Goal: Task Accomplishment & Management: Manage account settings

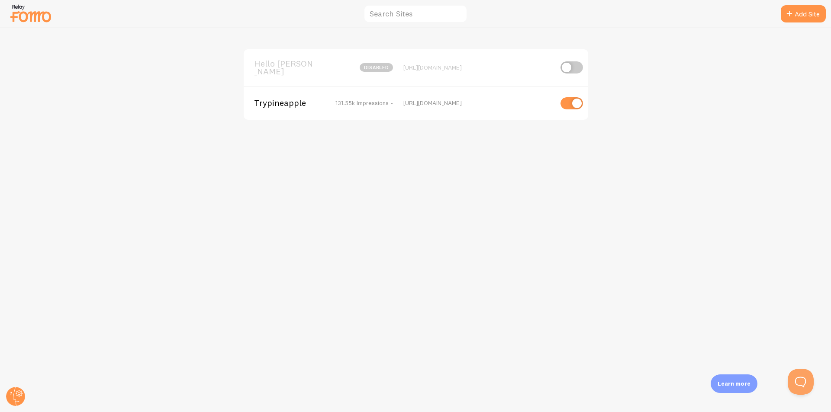
click at [303, 99] on span "Trypineapple" at bounding box center [289, 103] width 70 height 8
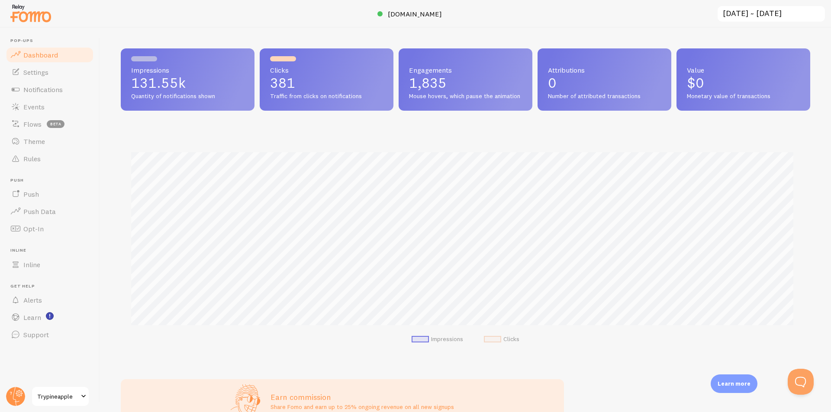
scroll to position [227, 683]
click at [39, 105] on span "Events" at bounding box center [33, 107] width 21 height 9
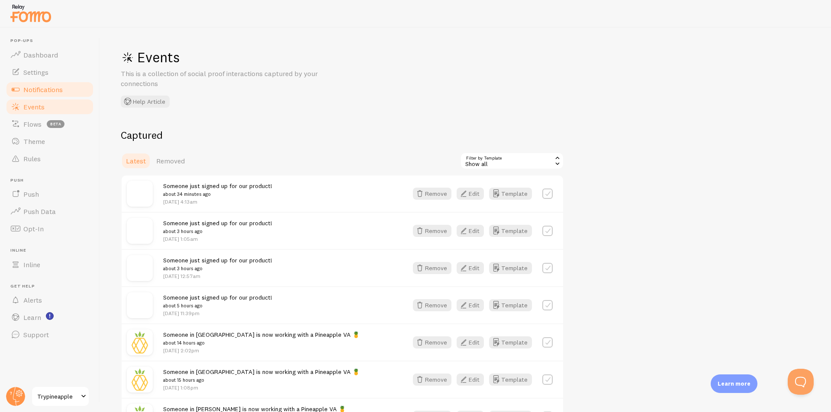
click at [45, 86] on span "Notifications" at bounding box center [42, 89] width 39 height 9
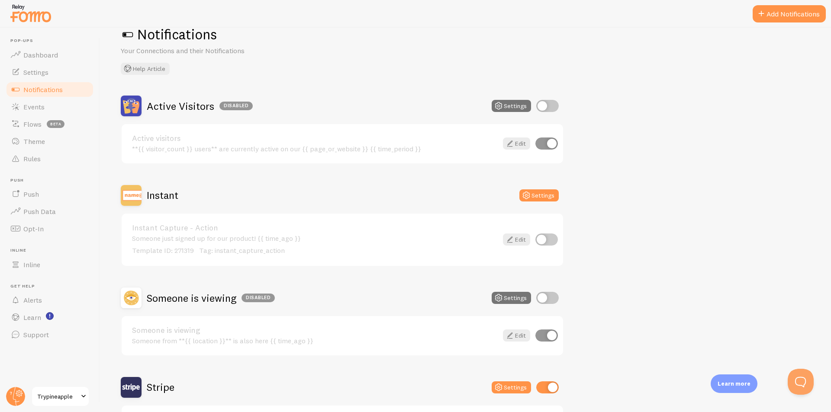
scroll to position [43, 0]
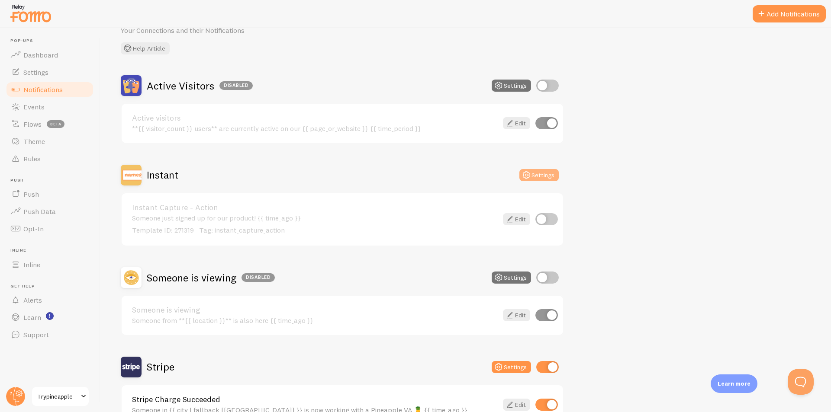
click at [535, 176] on button "Settings" at bounding box center [538, 175] width 39 height 12
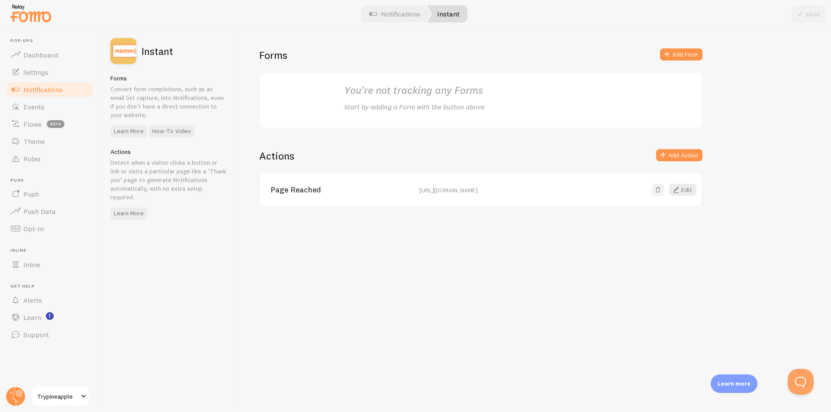
click at [657, 191] on span at bounding box center [658, 190] width 9 height 9
click at [657, 189] on button "Remove (irreversible)" at bounding box center [664, 190] width 66 height 12
click at [23, 88] on link "Notifications" at bounding box center [49, 89] width 89 height 17
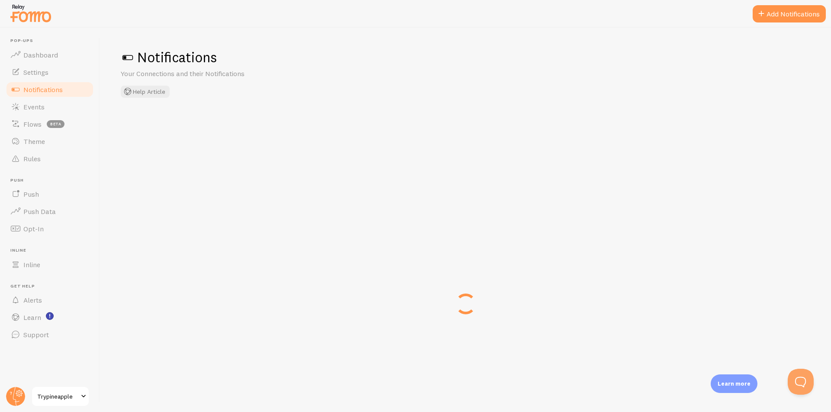
checkbox input "true"
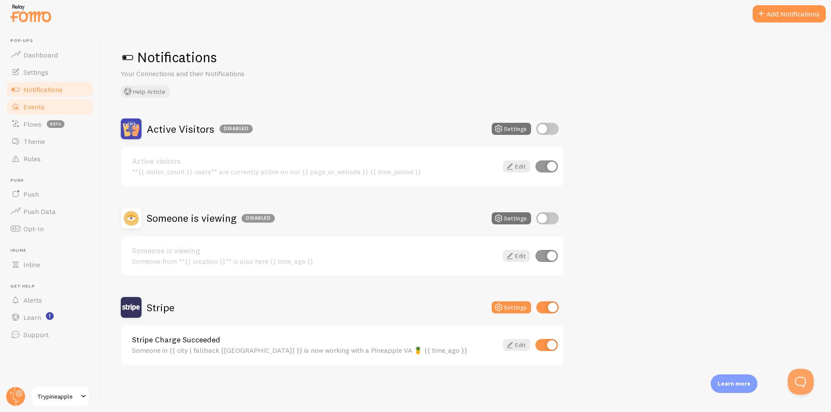
click at [41, 110] on span "Events" at bounding box center [33, 107] width 21 height 9
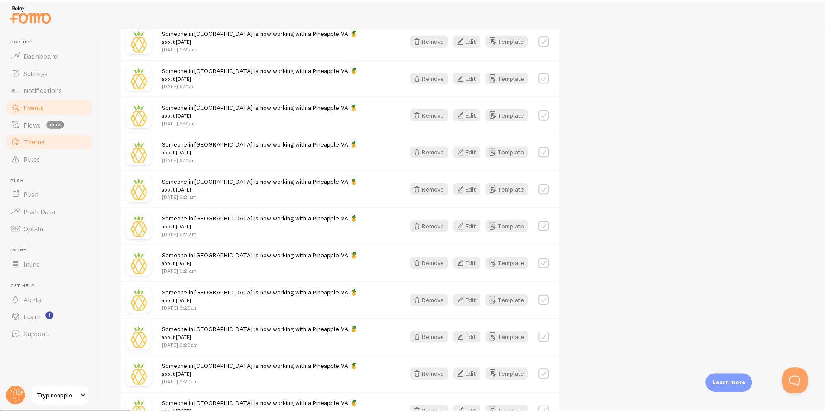
scroll to position [700, 0]
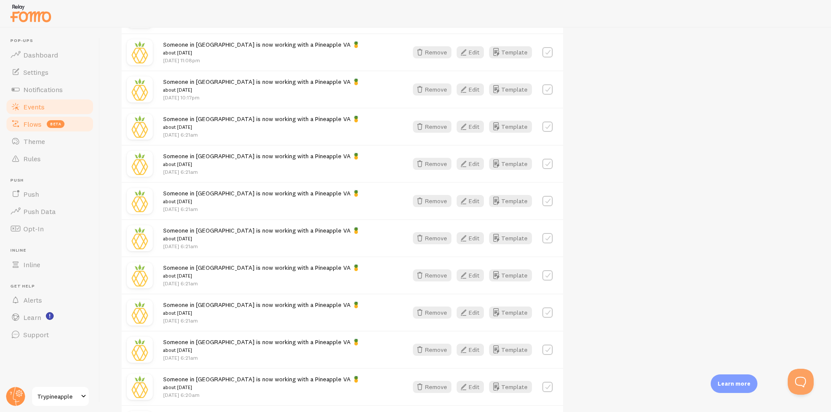
click at [27, 122] on span "Flows" at bounding box center [32, 124] width 18 height 9
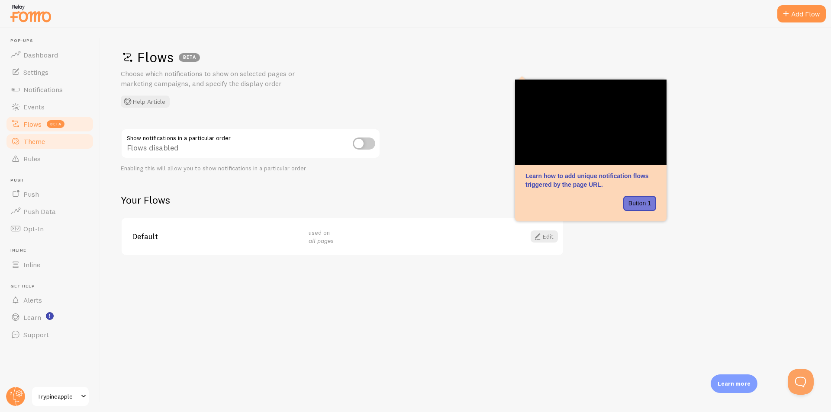
click at [64, 145] on link "Theme" at bounding box center [49, 141] width 89 height 17
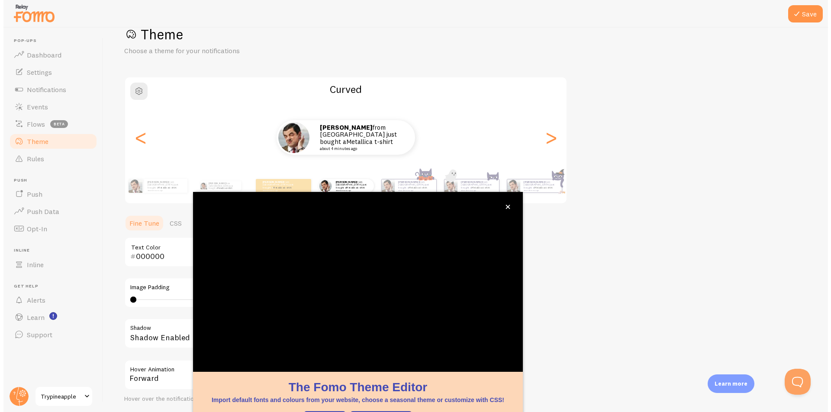
scroll to position [26, 0]
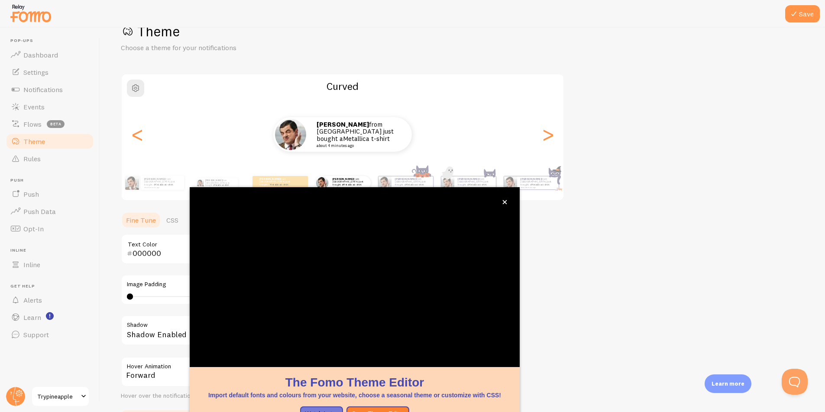
click at [661, 197] on div "Theme Choose a theme for your notifications Curved [PERSON_NAME] from [GEOGRAPH…" at bounding box center [462, 228] width 683 height 411
click at [503, 202] on icon "close," at bounding box center [504, 202] width 5 height 5
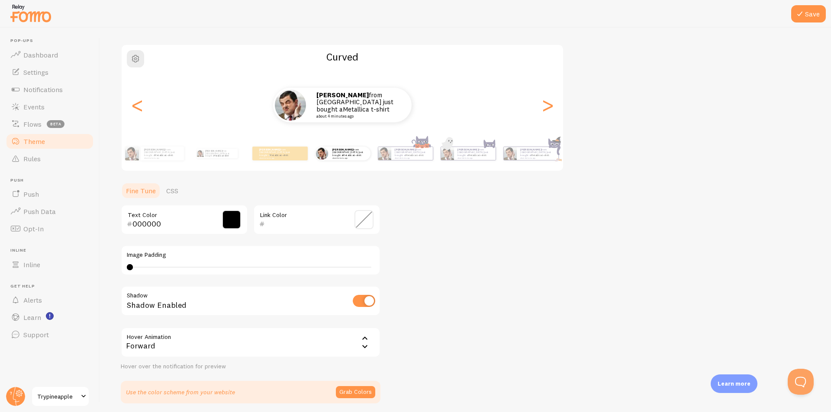
scroll to position [88, 0]
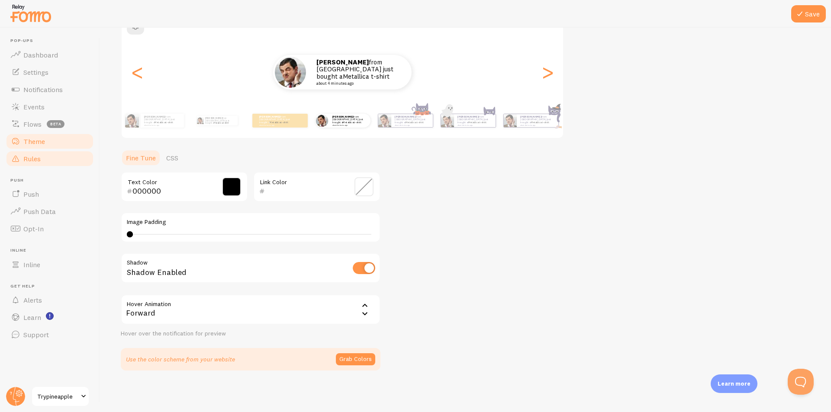
click at [26, 164] on link "Rules" at bounding box center [49, 158] width 89 height 17
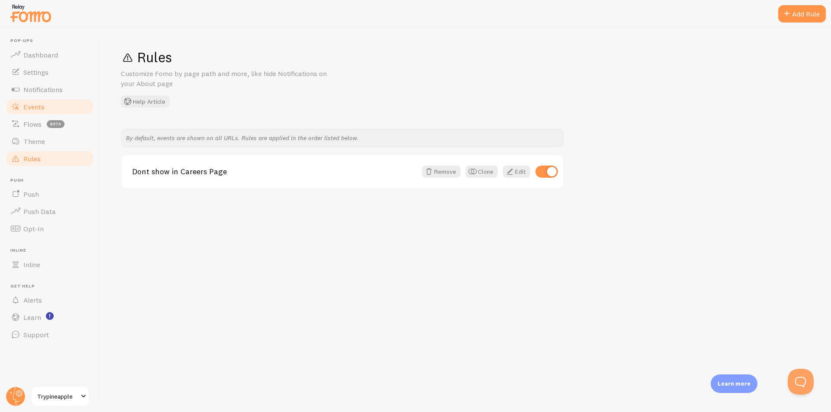
click at [46, 103] on link "Events" at bounding box center [49, 106] width 89 height 17
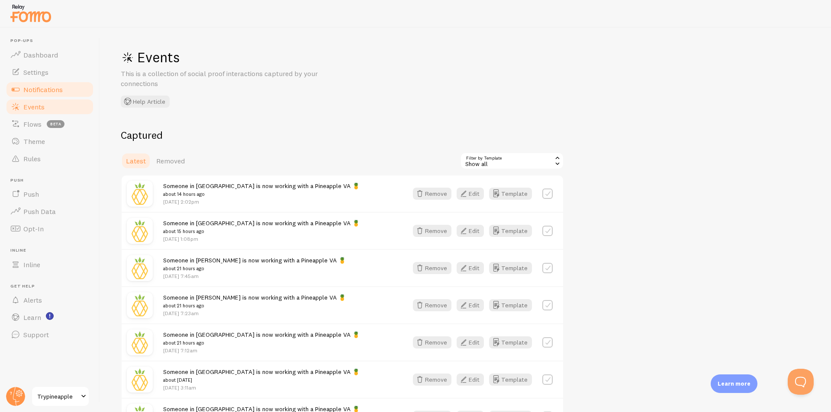
click at [60, 93] on span "Notifications" at bounding box center [42, 89] width 39 height 9
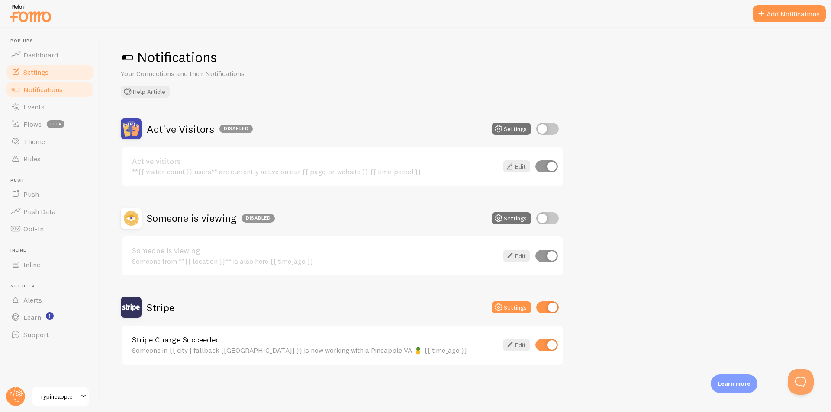
click at [37, 71] on span "Settings" at bounding box center [35, 72] width 25 height 9
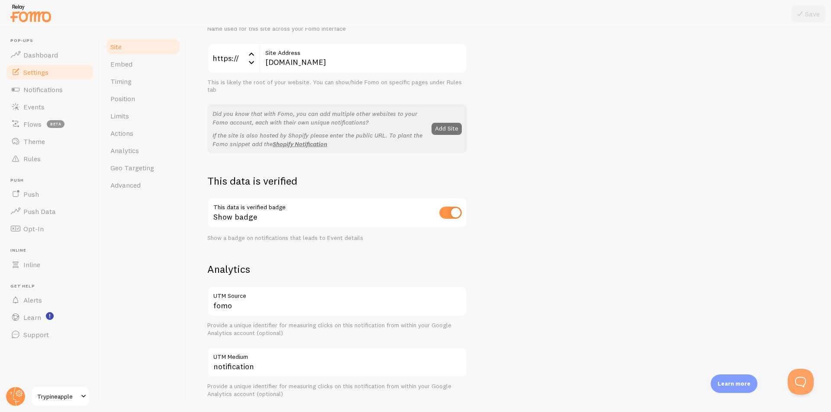
scroll to position [216, 0]
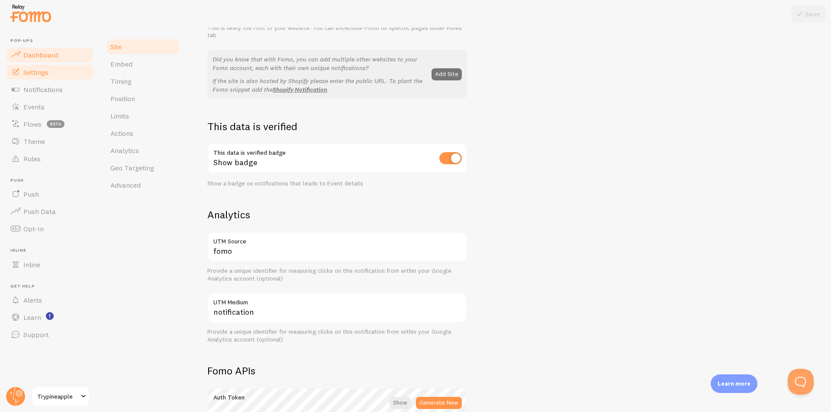
click at [41, 52] on span "Dashboard" at bounding box center [40, 55] width 35 height 9
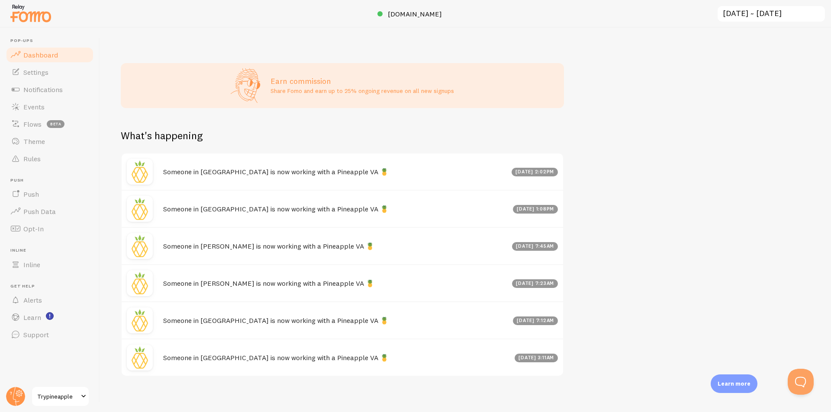
scroll to position [330, 0]
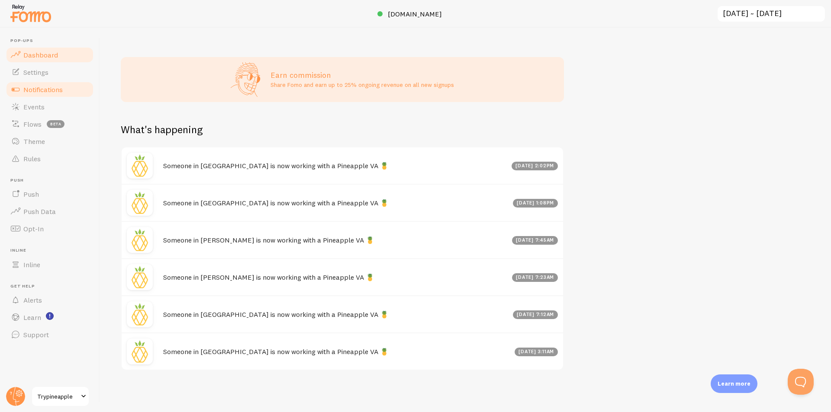
click at [41, 94] on link "Notifications" at bounding box center [49, 89] width 89 height 17
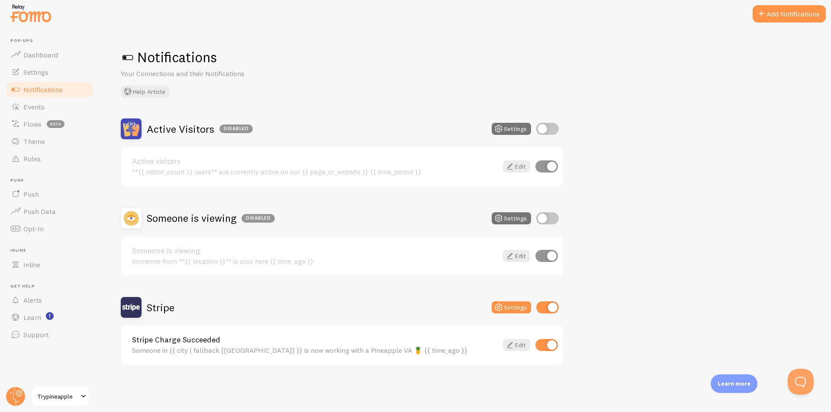
click at [551, 304] on input "checkbox" at bounding box center [547, 308] width 23 height 12
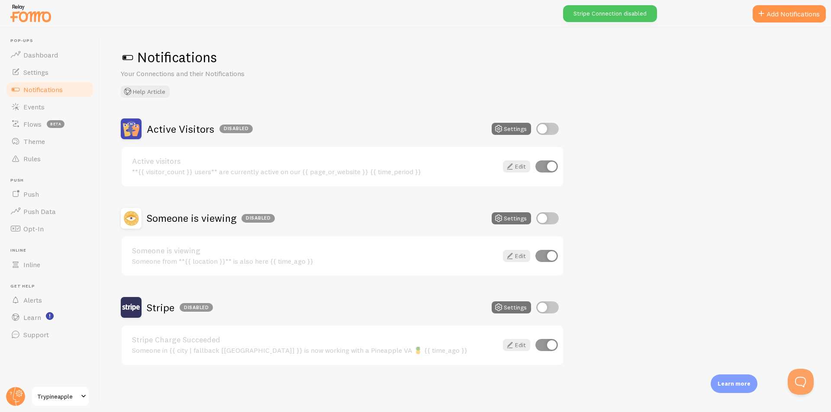
click at [550, 307] on input "checkbox" at bounding box center [547, 308] width 23 height 12
checkbox input "true"
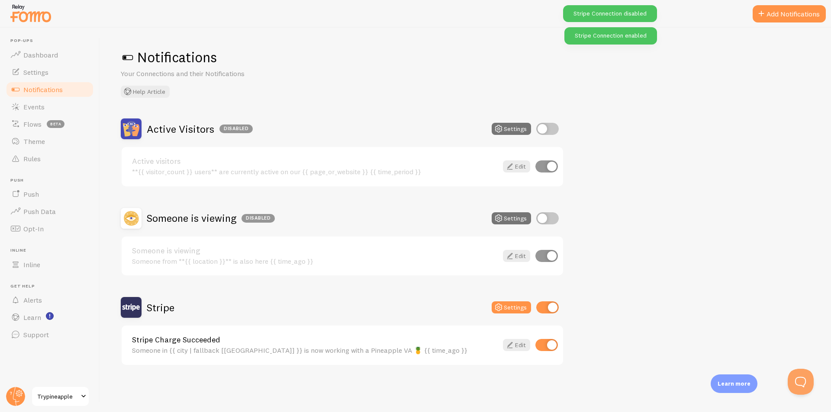
click at [662, 232] on div "Active Visitors Disabled Settings Active visitors **{{ visitor_count }} users**…" at bounding box center [465, 243] width 689 height 248
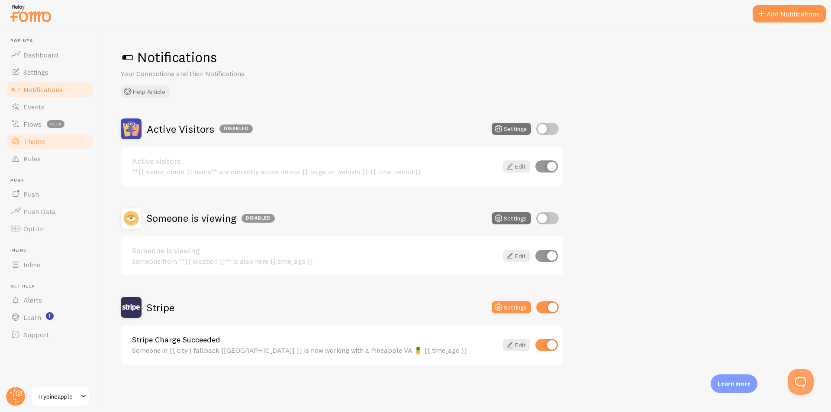
click at [38, 148] on link "Theme" at bounding box center [49, 141] width 89 height 17
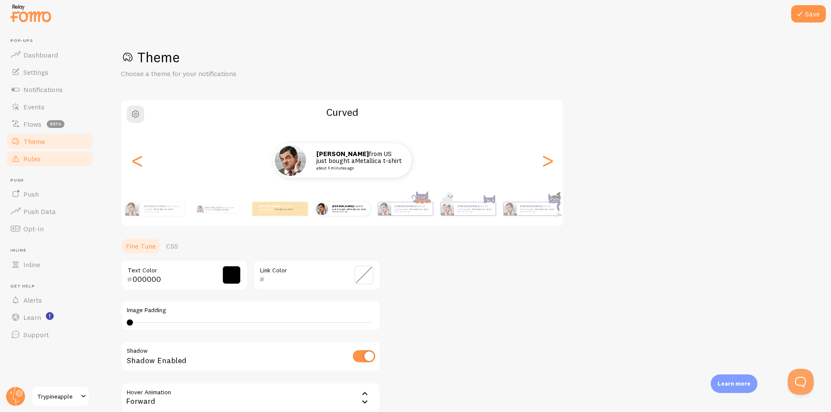
click at [37, 164] on link "Rules" at bounding box center [49, 158] width 89 height 17
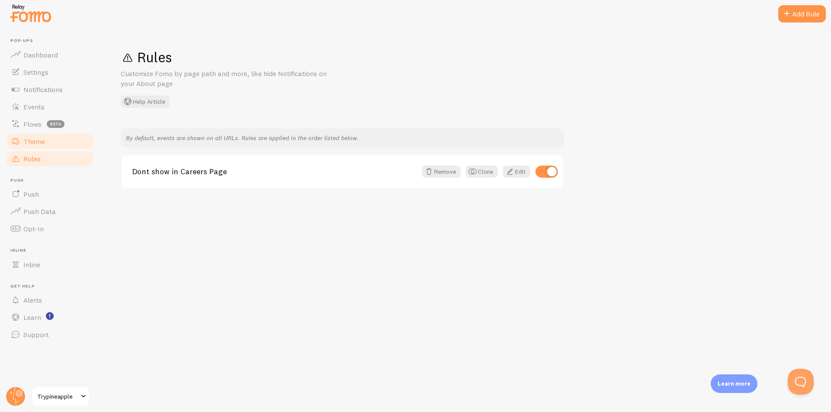
click at [45, 148] on link "Theme" at bounding box center [49, 141] width 89 height 17
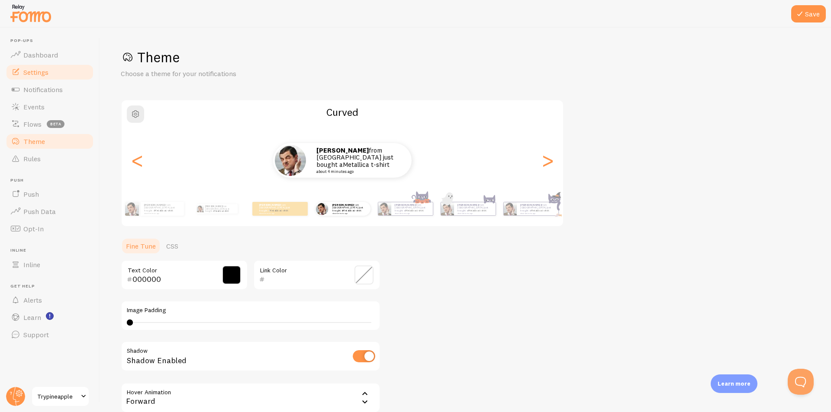
click at [43, 71] on span "Settings" at bounding box center [35, 72] width 25 height 9
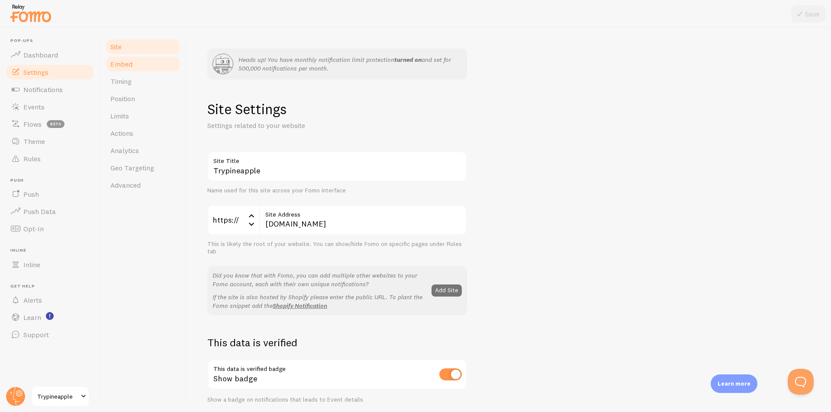
click at [162, 67] on link "Embed" at bounding box center [143, 63] width 76 height 17
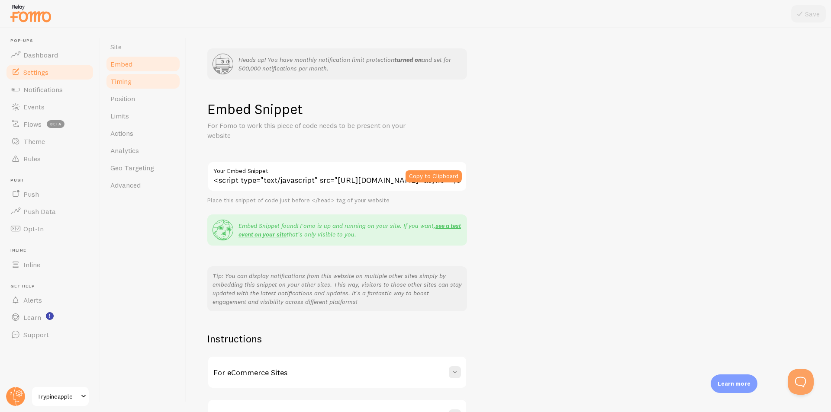
click at [157, 86] on link "Timing" at bounding box center [143, 81] width 76 height 17
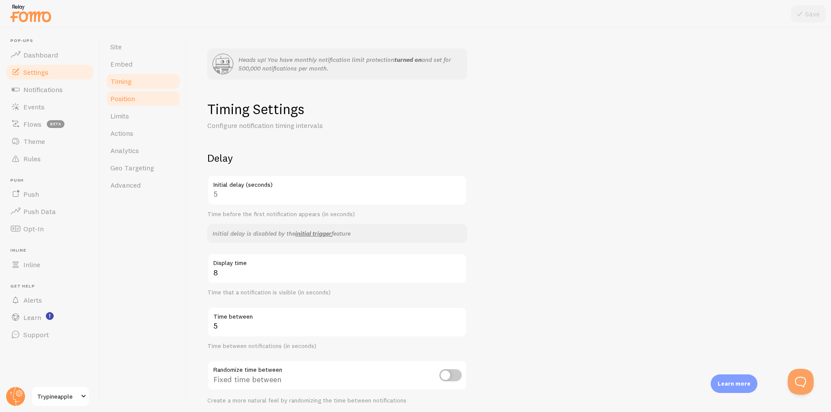
click at [155, 101] on link "Position" at bounding box center [143, 98] width 76 height 17
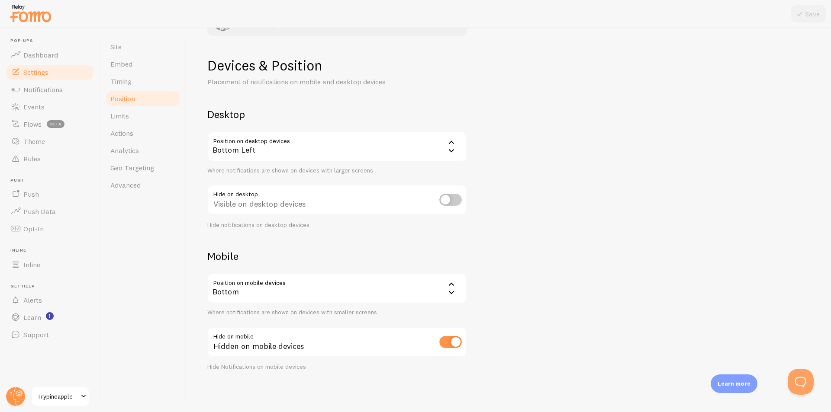
scroll to position [44, 0]
click at [128, 117] on span "Limits" at bounding box center [119, 116] width 19 height 9
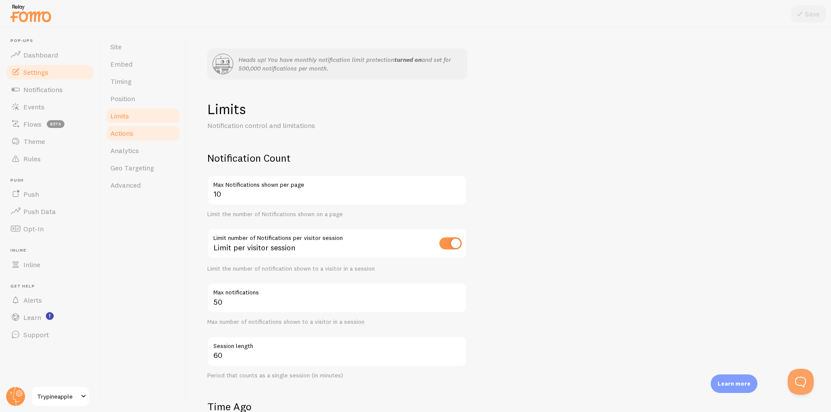
click at [140, 129] on link "Actions" at bounding box center [143, 133] width 76 height 17
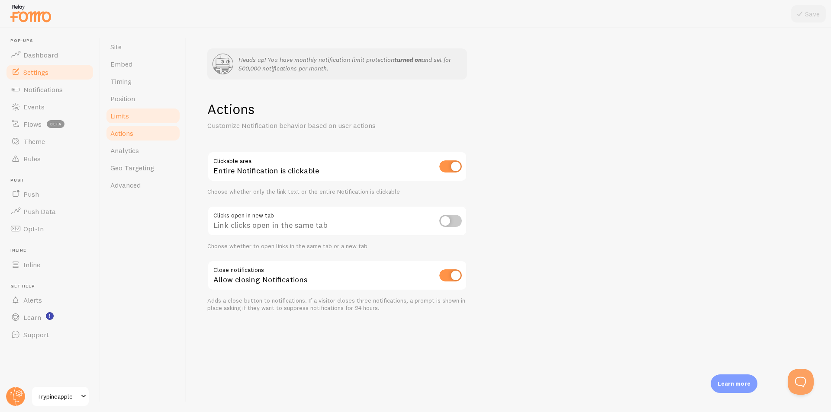
click at [132, 118] on link "Limits" at bounding box center [143, 115] width 76 height 17
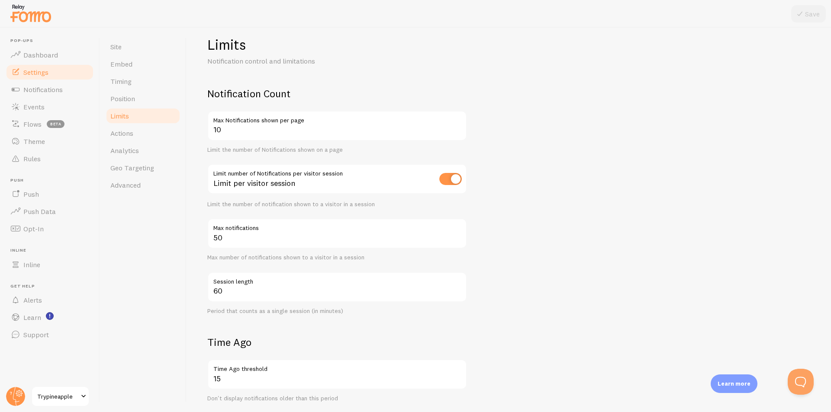
scroll to position [87, 0]
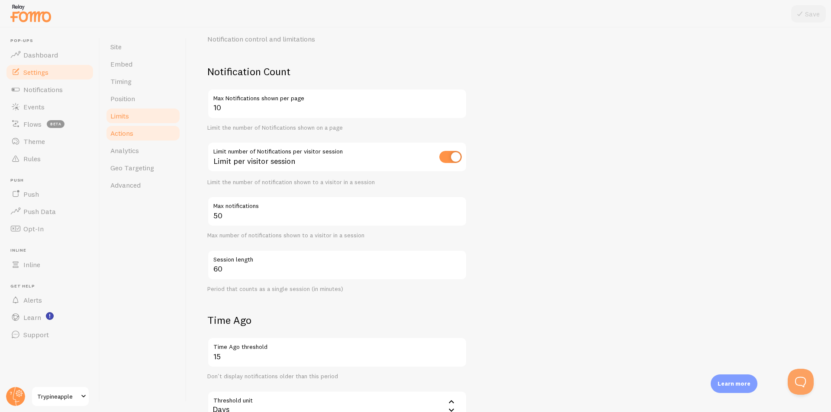
click at [120, 141] on link "Actions" at bounding box center [143, 133] width 76 height 17
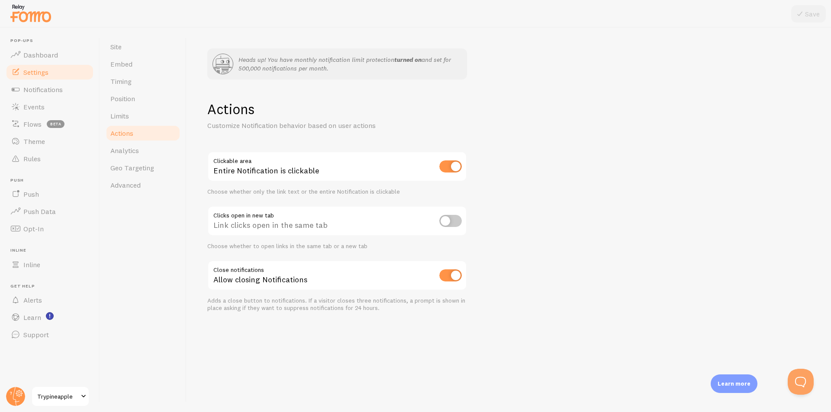
click at [131, 128] on link "Actions" at bounding box center [143, 133] width 76 height 17
click at [129, 115] on span "Limits" at bounding box center [119, 116] width 19 height 9
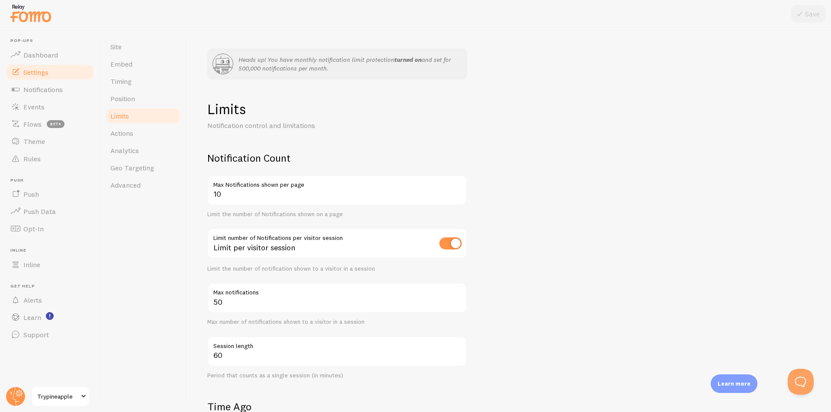
click at [339, 242] on div "Limit per visitor session" at bounding box center [337, 245] width 260 height 32
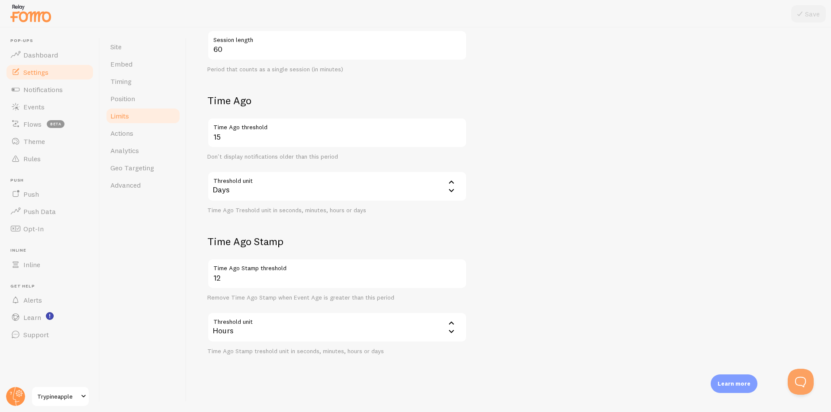
scroll to position [308, 0]
click at [136, 138] on link "Actions" at bounding box center [143, 133] width 76 height 17
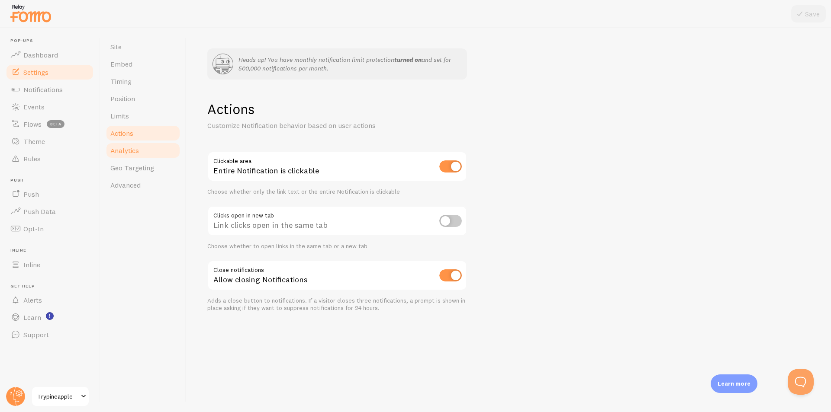
click at [135, 146] on link "Analytics" at bounding box center [143, 150] width 76 height 17
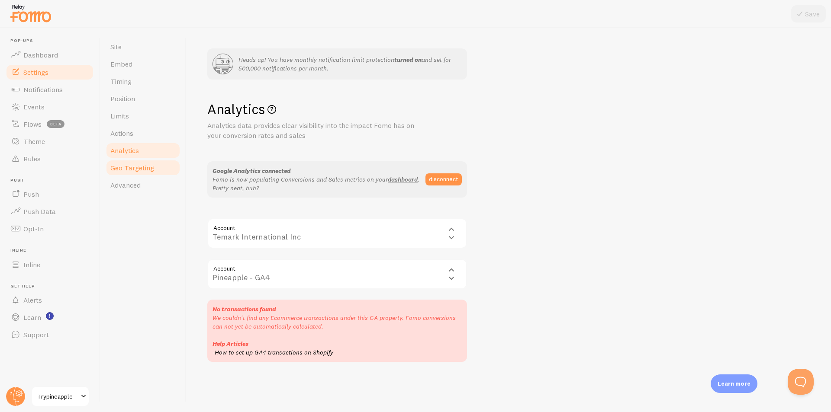
click at [135, 161] on link "Geo Targeting" at bounding box center [143, 167] width 76 height 17
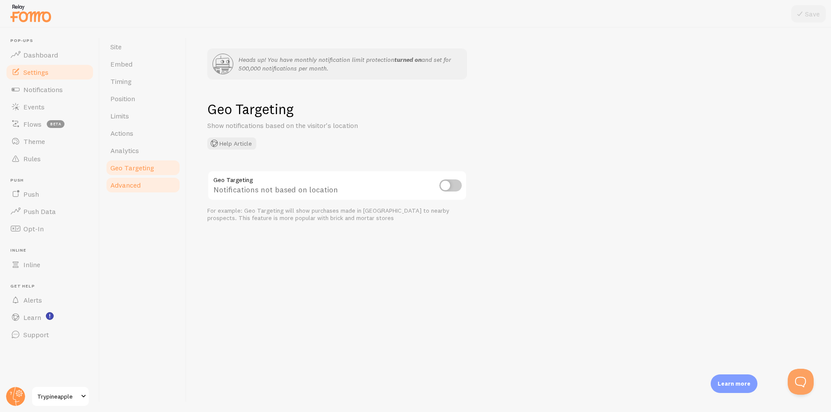
click at [125, 192] on link "Advanced" at bounding box center [143, 185] width 76 height 17
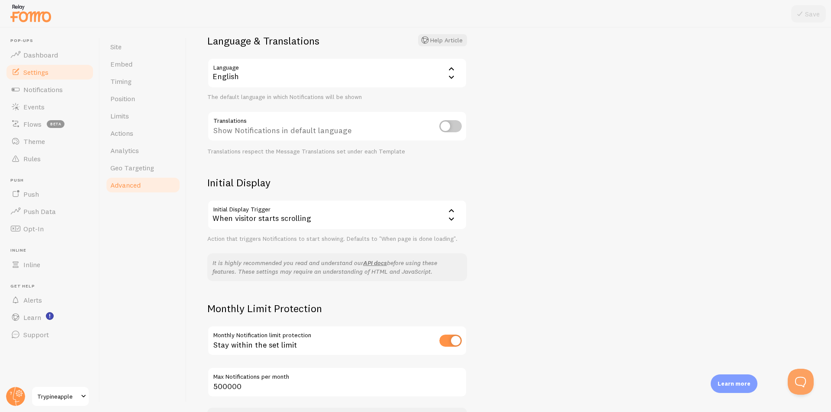
scroll to position [130, 0]
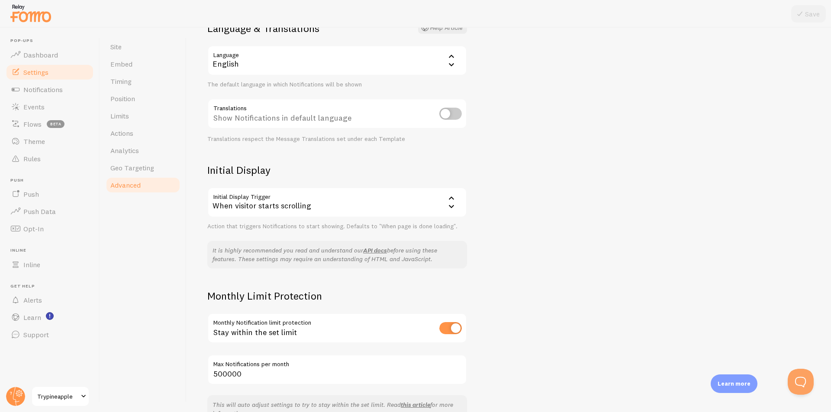
click at [315, 204] on div "When visitor starts scrolling" at bounding box center [337, 202] width 260 height 30
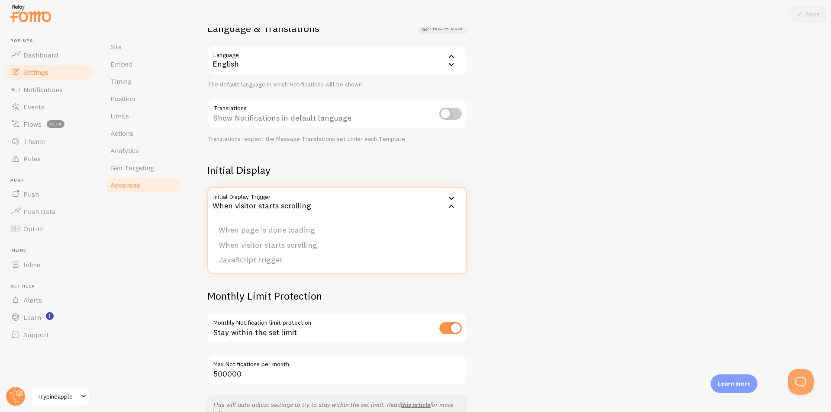
click at [556, 174] on div "Heads up! You have monthly notification limit protection turned on and set for …" at bounding box center [509, 220] width 644 height 385
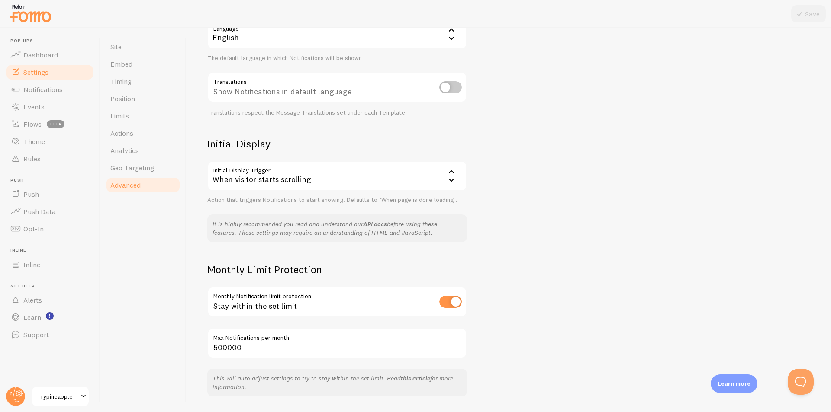
scroll to position [182, 0]
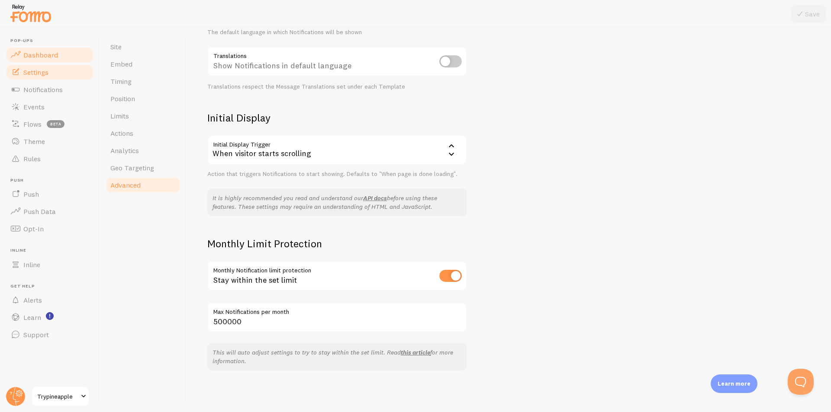
click at [62, 48] on link "Dashboard" at bounding box center [49, 54] width 89 height 17
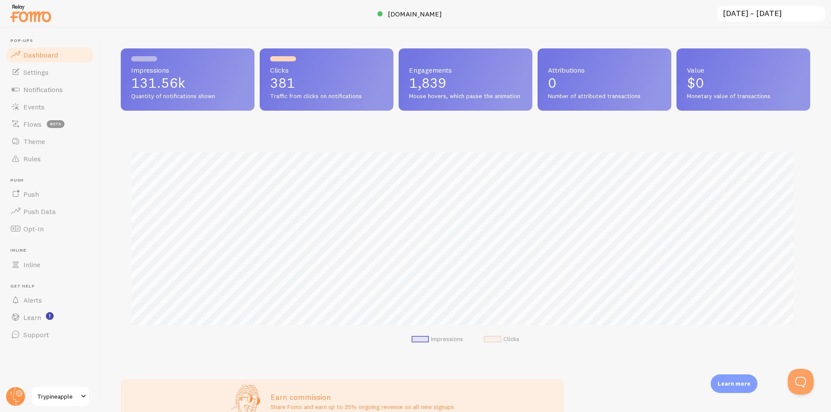
scroll to position [227, 683]
click at [35, 71] on span "Settings" at bounding box center [35, 72] width 25 height 9
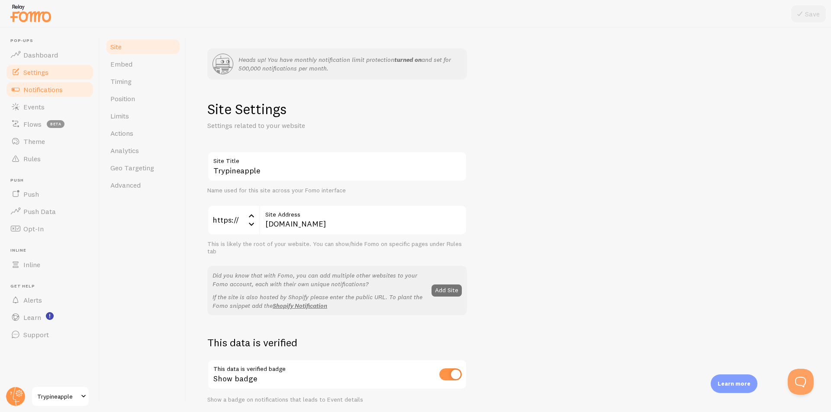
click at [38, 86] on span "Notifications" at bounding box center [42, 89] width 39 height 9
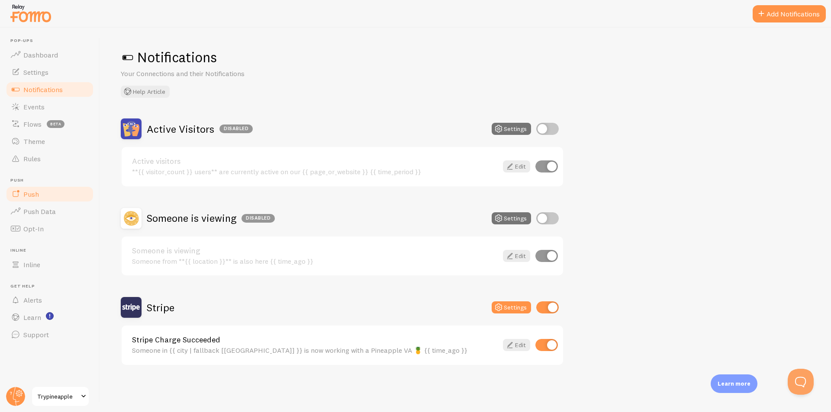
click at [30, 194] on span "Push" at bounding box center [31, 194] width 16 height 9
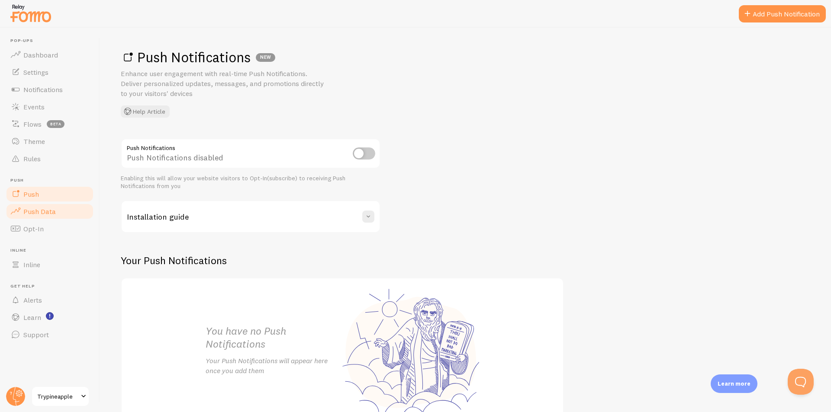
click at [47, 211] on span "Push Data" at bounding box center [39, 211] width 32 height 9
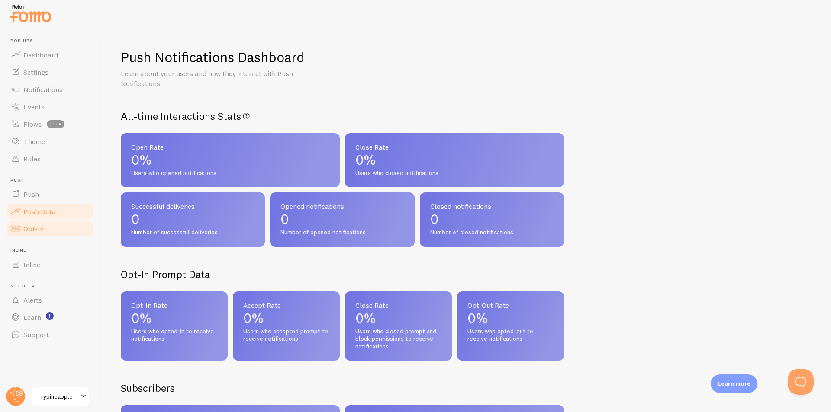
click at [44, 232] on link "Opt-In" at bounding box center [49, 228] width 89 height 17
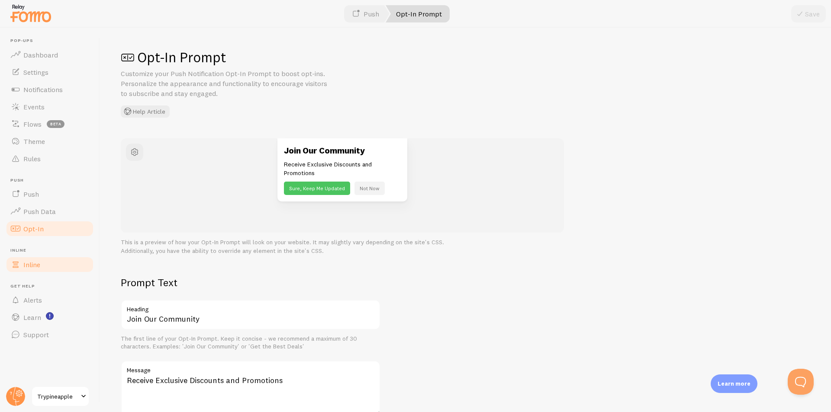
click at [43, 257] on link "Inline" at bounding box center [49, 264] width 89 height 17
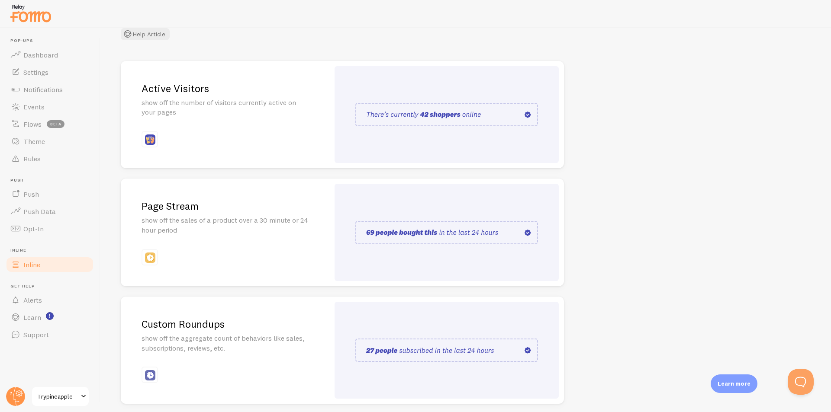
scroll to position [111, 0]
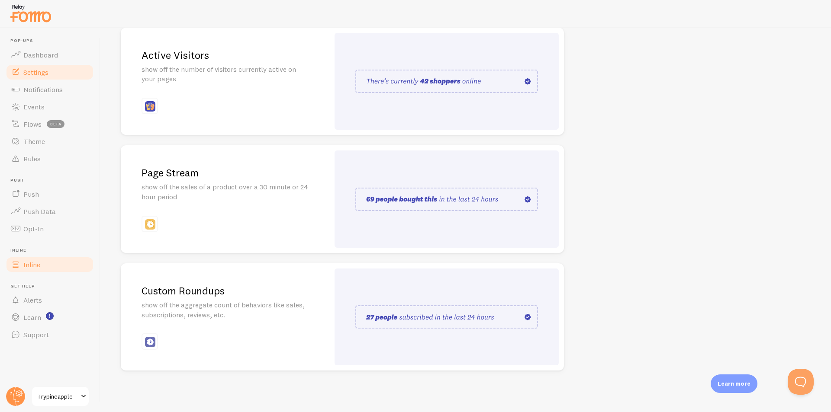
click at [42, 76] on span "Settings" at bounding box center [35, 72] width 25 height 9
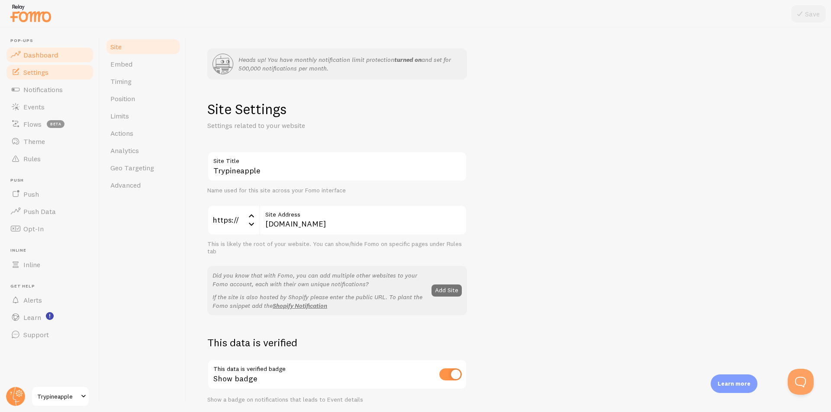
click at [64, 58] on link "Dashboard" at bounding box center [49, 54] width 89 height 17
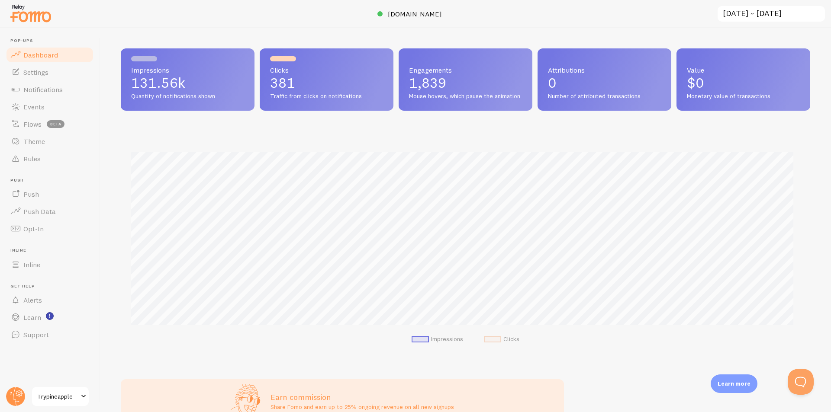
scroll to position [173, 0]
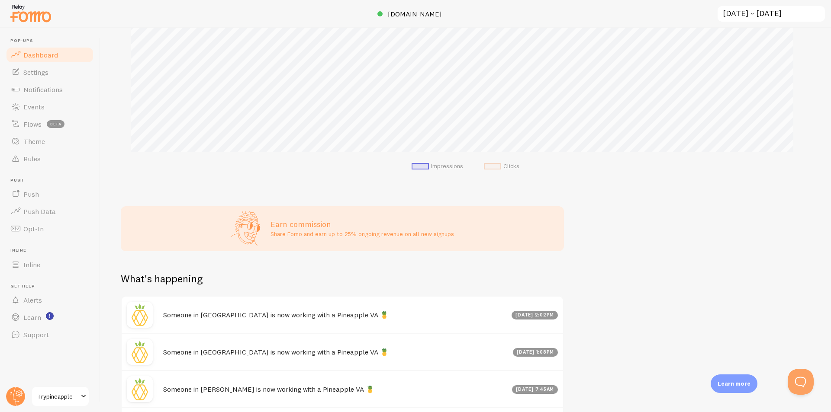
click at [490, 170] on span at bounding box center [492, 166] width 17 height 6
click at [417, 178] on div "Impressions Clicks" at bounding box center [465, 72] width 689 height 228
click at [416, 170] on span at bounding box center [420, 166] width 17 height 6
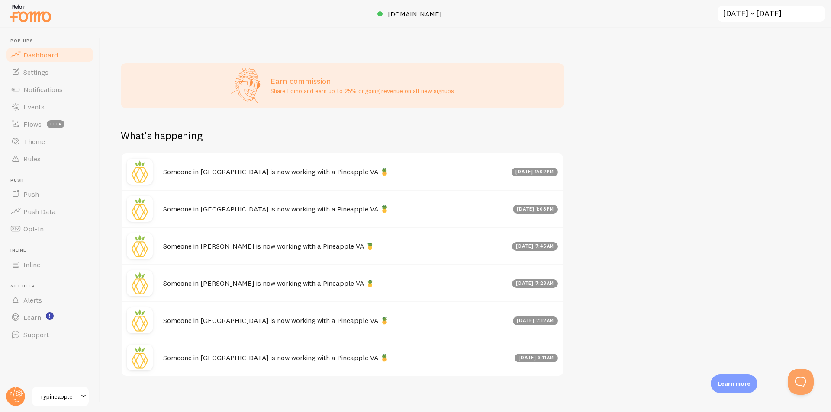
scroll to position [330, 0]
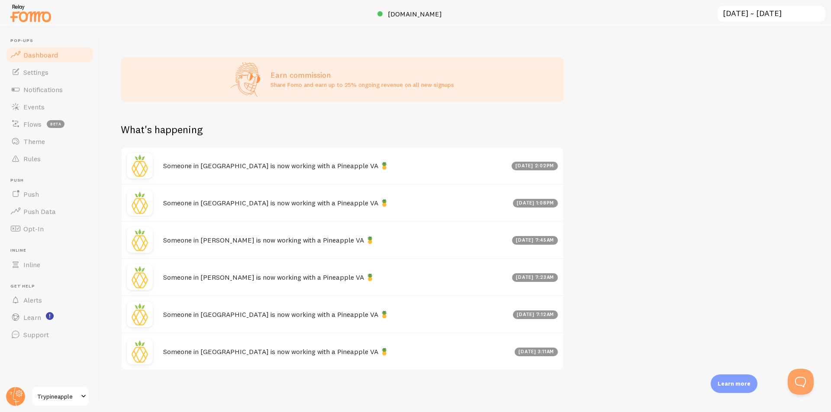
click at [293, 246] on div "Someone in [PERSON_NAME] is now working with a Pineapple VA 🍍 [DATE] 7:45am" at bounding box center [342, 239] width 441 height 37
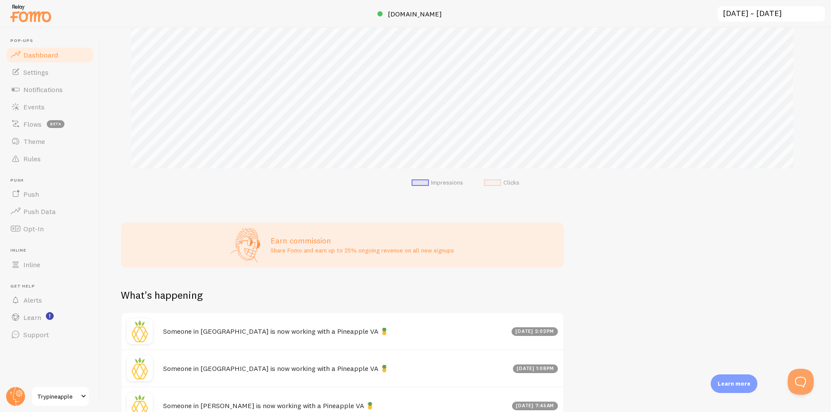
scroll to position [0, 0]
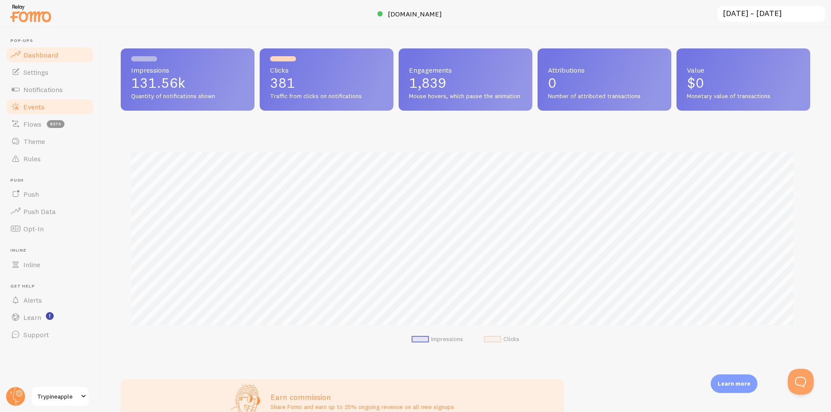
click at [52, 112] on link "Events" at bounding box center [49, 106] width 89 height 17
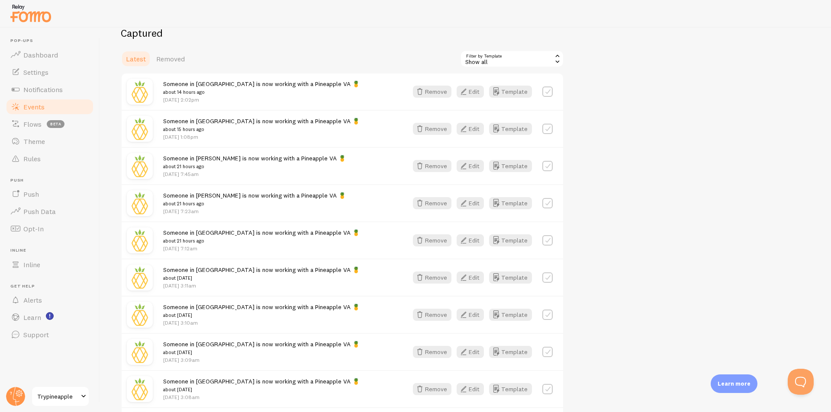
scroll to position [87, 0]
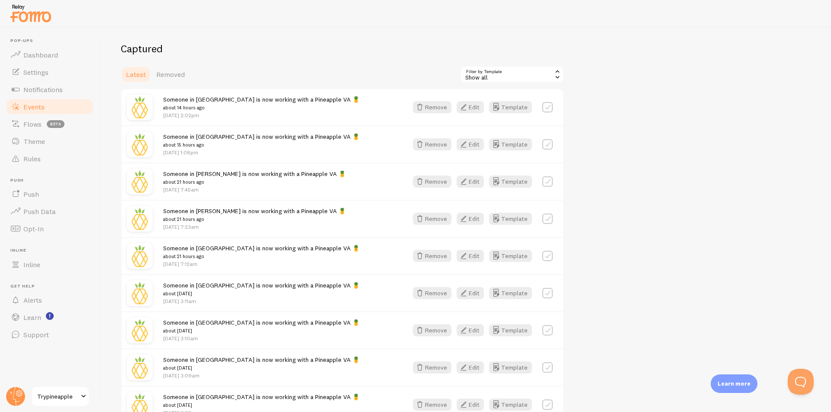
click at [506, 79] on div "Show all" at bounding box center [512, 74] width 104 height 17
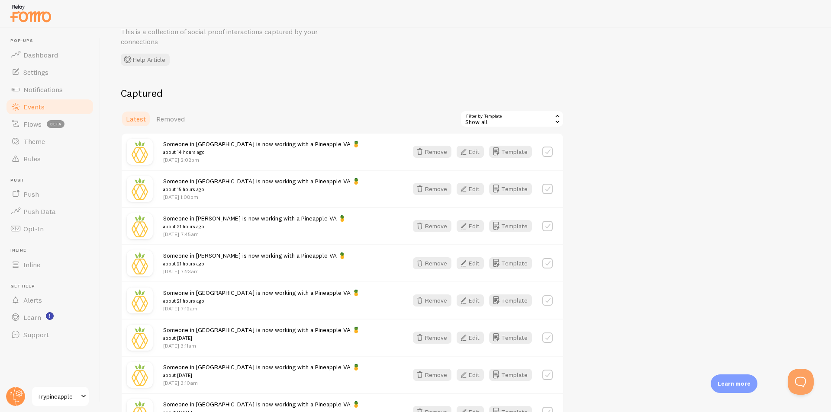
scroll to position [0, 0]
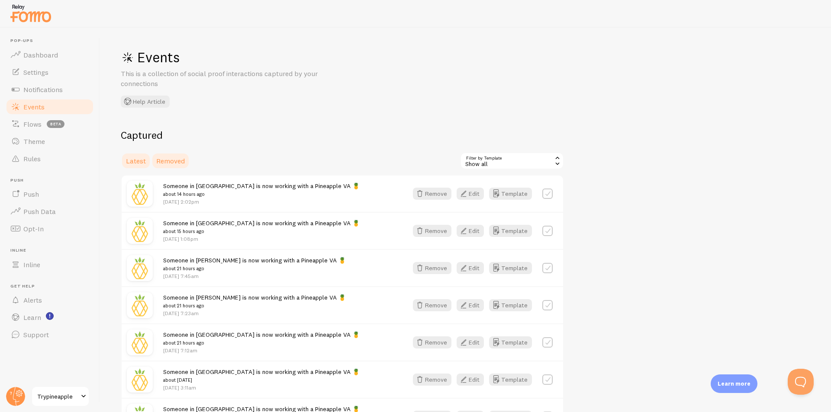
click at [170, 161] on span "Removed" at bounding box center [170, 161] width 29 height 9
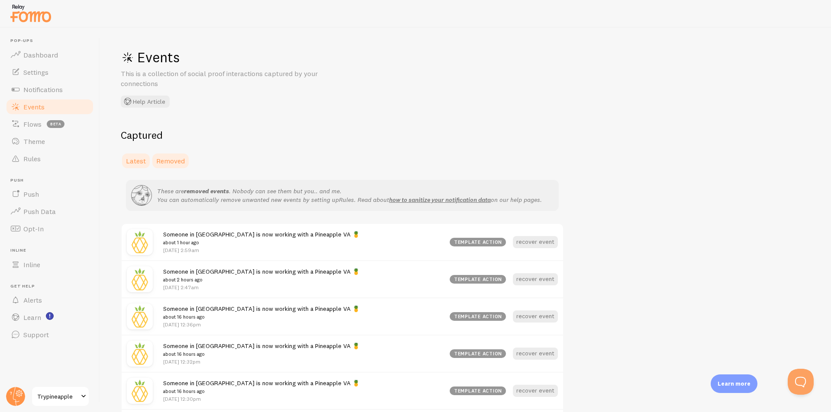
click at [137, 161] on span "Latest" at bounding box center [136, 161] width 20 height 9
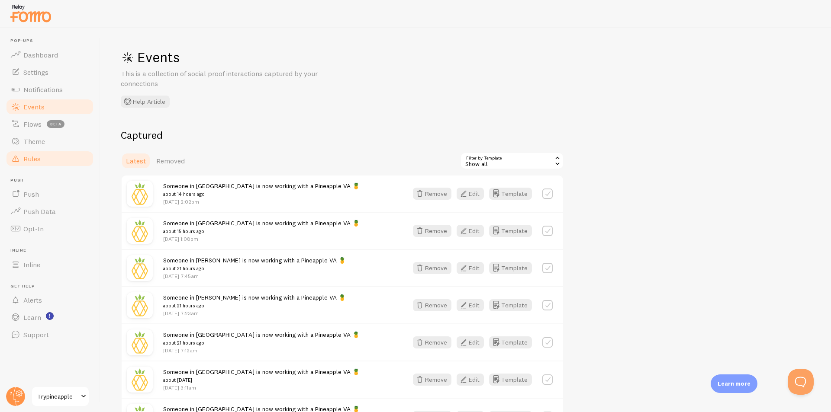
click at [53, 153] on link "Rules" at bounding box center [49, 158] width 89 height 17
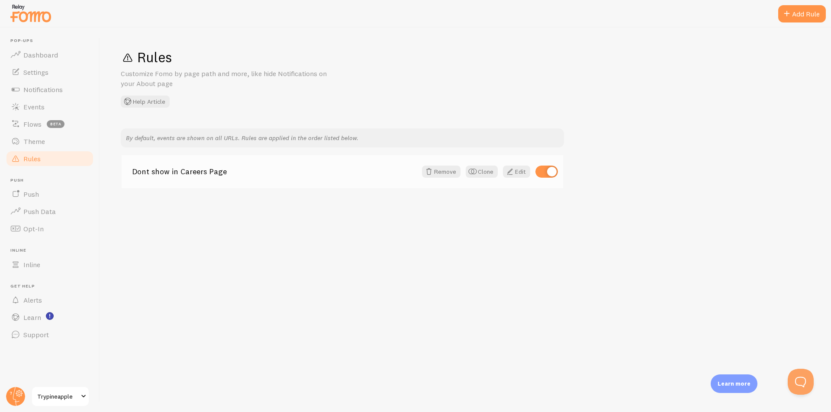
click at [309, 181] on div "Dont show in Careers Page Remove Clone Edit" at bounding box center [342, 171] width 441 height 33
click at [514, 174] on span at bounding box center [510, 172] width 10 height 10
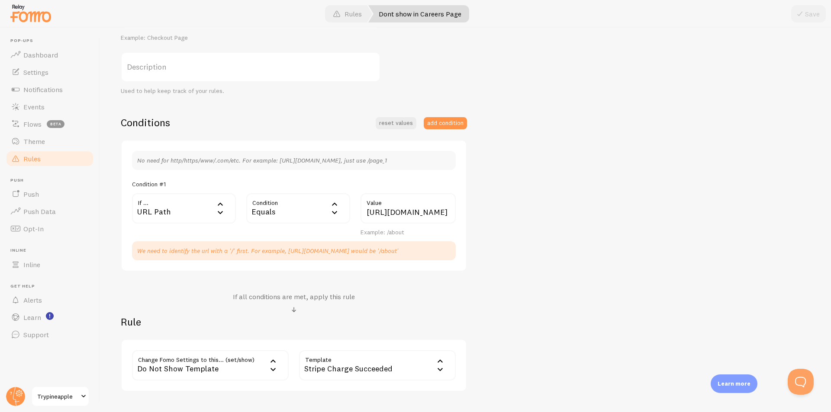
scroll to position [173, 0]
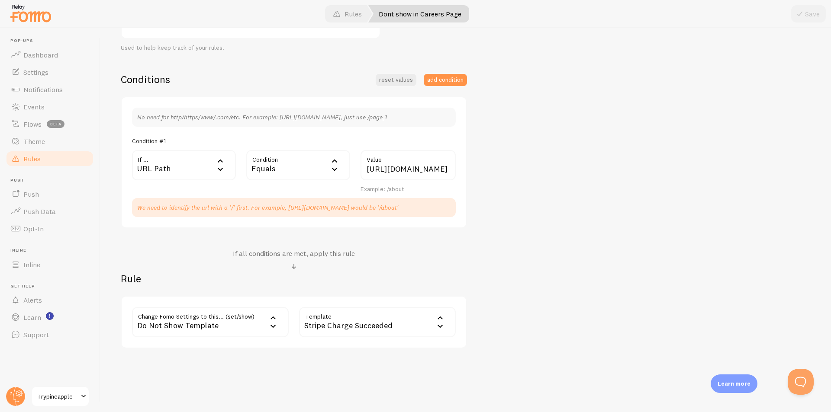
click at [520, 194] on div "Dont show in Careers Page Title Example: Checkout Page Description Used to help…" at bounding box center [465, 151] width 689 height 393
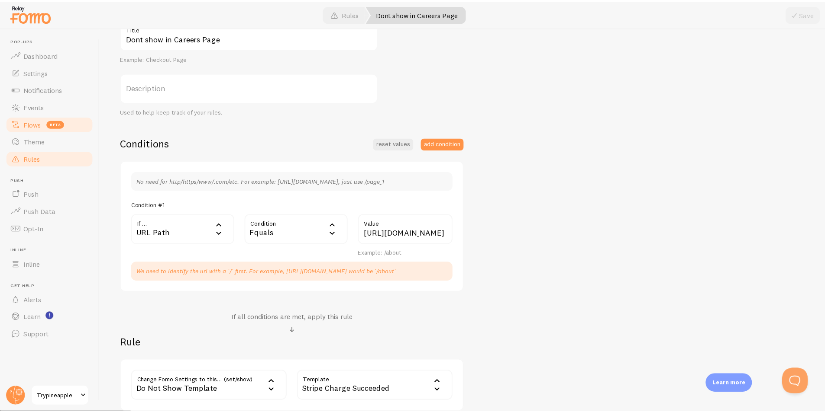
scroll to position [87, 0]
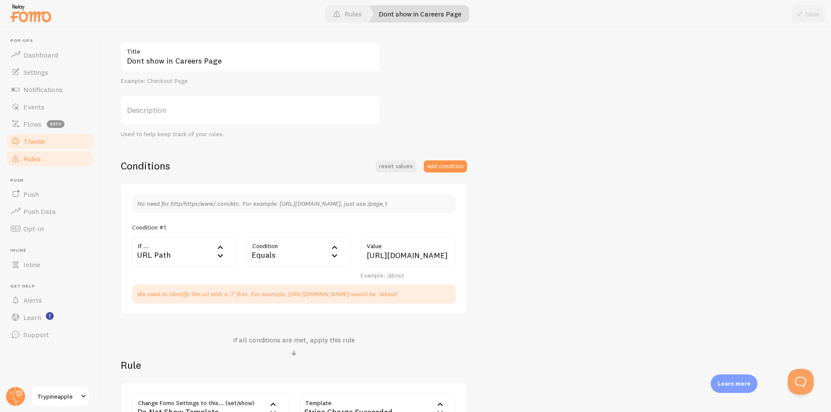
click at [33, 133] on link "Theme" at bounding box center [49, 141] width 89 height 17
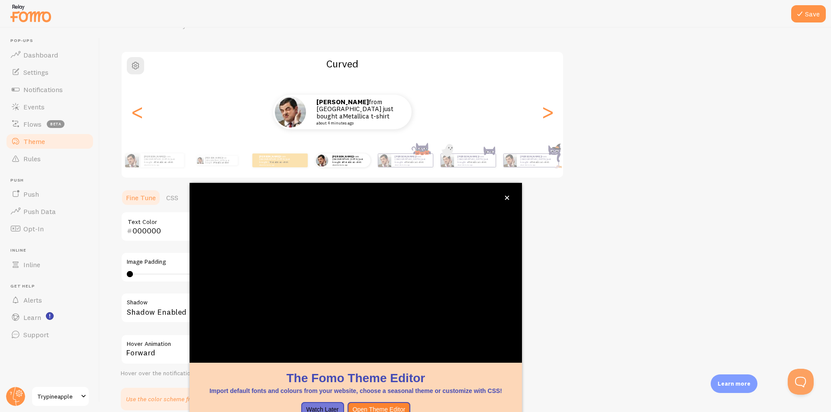
scroll to position [64, 0]
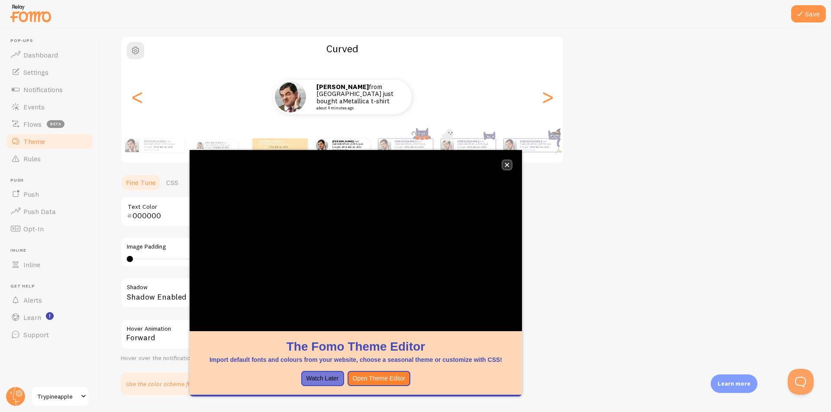
click at [506, 164] on icon "close," at bounding box center [507, 165] width 4 height 4
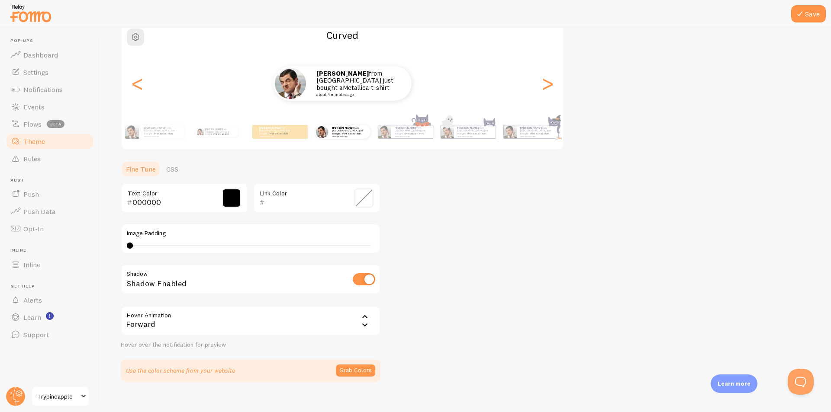
scroll to position [88, 0]
